Goal: Find specific page/section: Find specific page/section

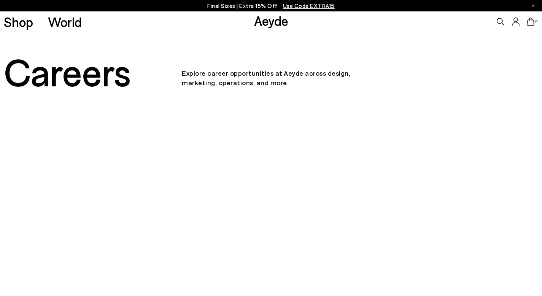
click at [186, 66] on p "Explore career opportunities at Aeyde across design, marketing, operations, and…" at bounding box center [271, 71] width 178 height 33
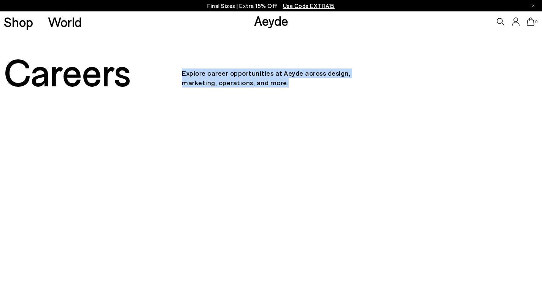
drag, startPoint x: 212, startPoint y: 78, endPoint x: 274, endPoint y: 97, distance: 64.2
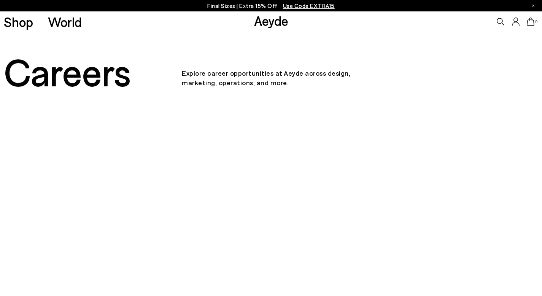
drag, startPoint x: 312, startPoint y: 86, endPoint x: 300, endPoint y: 86, distance: 11.8
click at [311, 86] on p "Explore career opportunities at Aeyde across design, marketing, operations, and…" at bounding box center [271, 71] width 178 height 33
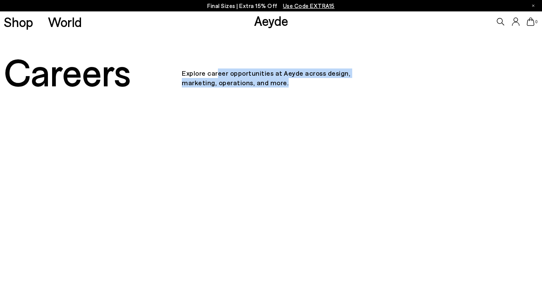
drag, startPoint x: 280, startPoint y: 85, endPoint x: 216, endPoint y: 75, distance: 65.1
click at [216, 75] on p "Explore career opportunities at Aeyde across design, marketing, operations, and…" at bounding box center [271, 71] width 178 height 33
drag, startPoint x: 216, startPoint y: 75, endPoint x: 314, endPoint y: 77, distance: 98.9
click at [314, 77] on p "Explore career opportunities at Aeyde across design, marketing, operations, and…" at bounding box center [271, 71] width 178 height 33
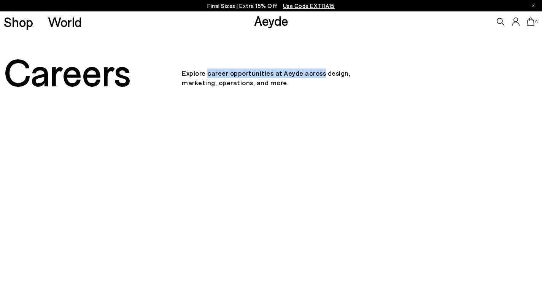
click at [314, 77] on p "Explore career opportunities at Aeyde across design, marketing, operations, and…" at bounding box center [271, 71] width 178 height 33
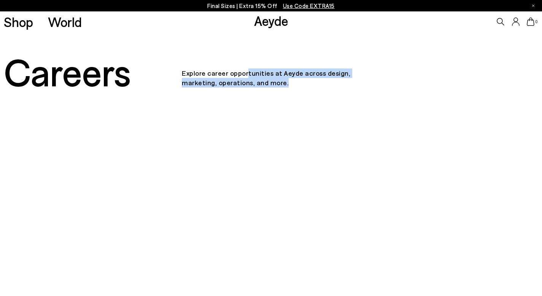
drag, startPoint x: 346, startPoint y: 88, endPoint x: 246, endPoint y: 78, distance: 100.9
click at [246, 78] on div "Careers Explore career opportunities at Aeyde across design, marketing, operati…" at bounding box center [271, 71] width 542 height 42
click at [246, 78] on p "Explore career opportunities at Aeyde across design, marketing, operations, and…" at bounding box center [271, 71] width 178 height 33
drag, startPoint x: 229, startPoint y: 69, endPoint x: 320, endPoint y: 78, distance: 91.3
click at [320, 78] on p "Explore career opportunities at Aeyde across design, marketing, operations, and…" at bounding box center [271, 71] width 178 height 33
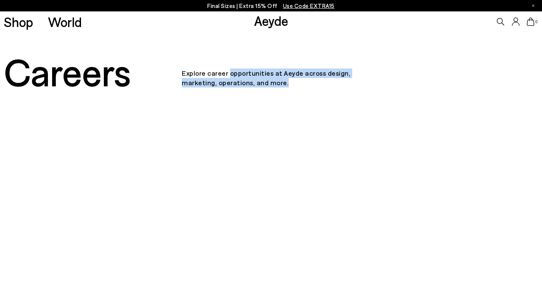
click at [320, 78] on p "Explore career opportunities at Aeyde across design, marketing, operations, and…" at bounding box center [271, 71] width 178 height 33
drag, startPoint x: 322, startPoint y: 81, endPoint x: 266, endPoint y: 73, distance: 56.8
click at [266, 73] on p "Explore career opportunities at Aeyde across design, marketing, operations, and…" at bounding box center [271, 71] width 178 height 33
drag, startPoint x: 222, startPoint y: 62, endPoint x: 319, endPoint y: 86, distance: 99.9
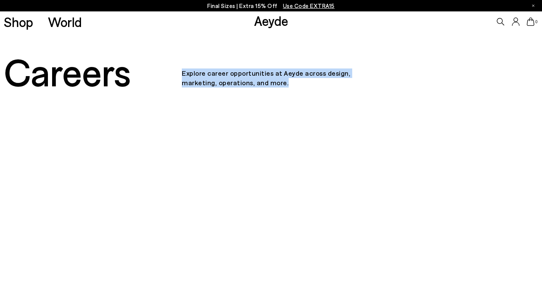
click at [319, 86] on p "Explore career opportunities at Aeyde across design, marketing, operations, and…" at bounding box center [271, 71] width 178 height 33
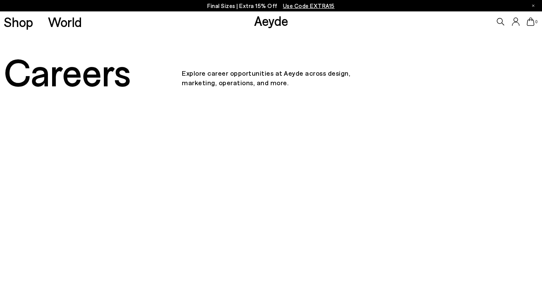
drag, startPoint x: 358, startPoint y: 95, endPoint x: 232, endPoint y: 78, distance: 127.7
click at [232, 78] on p "Explore career opportunities at Aeyde across design, marketing, operations, and…" at bounding box center [271, 71] width 178 height 33
drag, startPoint x: 221, startPoint y: 67, endPoint x: 264, endPoint y: 76, distance: 43.9
click at [260, 76] on p "Explore career opportunities at Aeyde across design, marketing, operations, and…" at bounding box center [271, 71] width 178 height 33
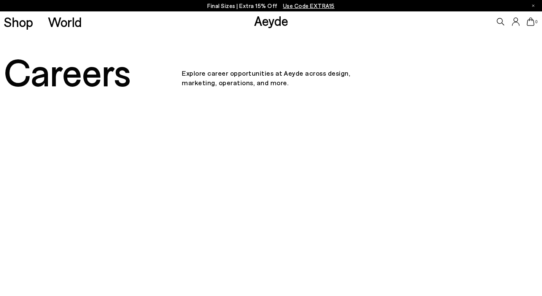
click at [266, 76] on p "Explore career opportunities at Aeyde across design, marketing, operations, and…" at bounding box center [271, 71] width 178 height 33
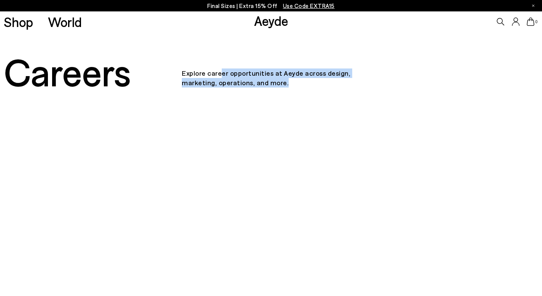
drag, startPoint x: 358, startPoint y: 83, endPoint x: 220, endPoint y: 75, distance: 138.6
click at [220, 75] on p "Explore career opportunities at Aeyde across design, marketing, operations, and…" at bounding box center [271, 71] width 178 height 33
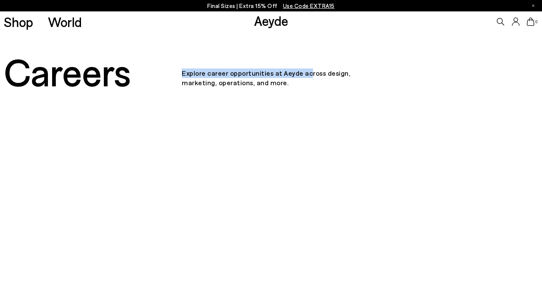
drag, startPoint x: 170, startPoint y: 61, endPoint x: 304, endPoint y: 74, distance: 134.4
click at [304, 74] on div "Careers Explore career opportunities at Aeyde across design, marketing, operati…" at bounding box center [271, 71] width 542 height 42
click at [304, 74] on p "Explore career opportunities at Aeyde across design, marketing, operations, and…" at bounding box center [271, 71] width 178 height 33
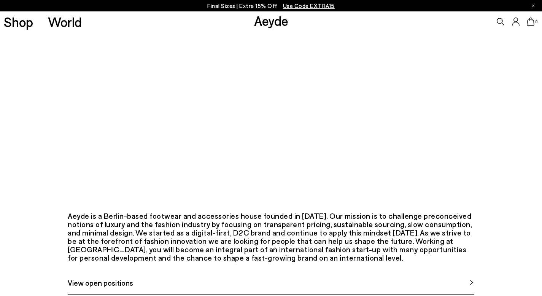
scroll to position [412, 0]
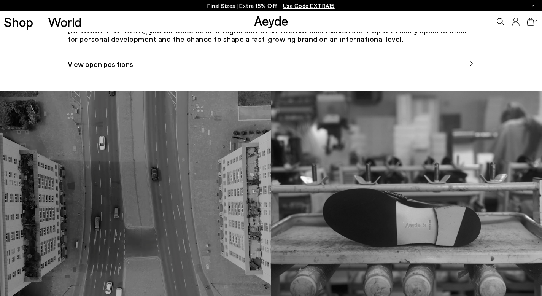
click at [283, 76] on link "View open positions" at bounding box center [271, 67] width 406 height 18
